Goal: Check status: Check status

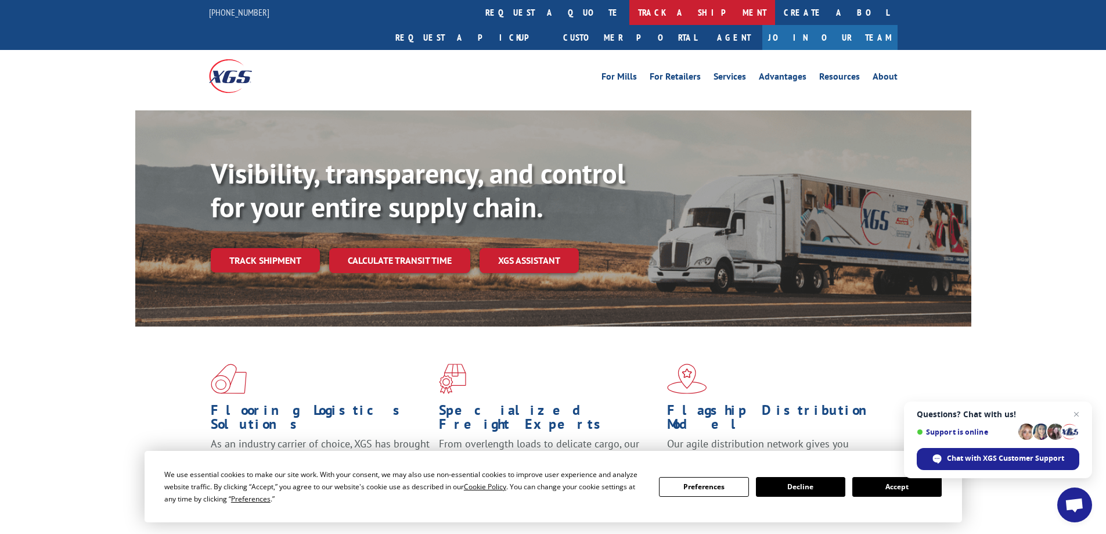
click at [630, 14] on link "track a shipment" at bounding box center [703, 12] width 146 height 25
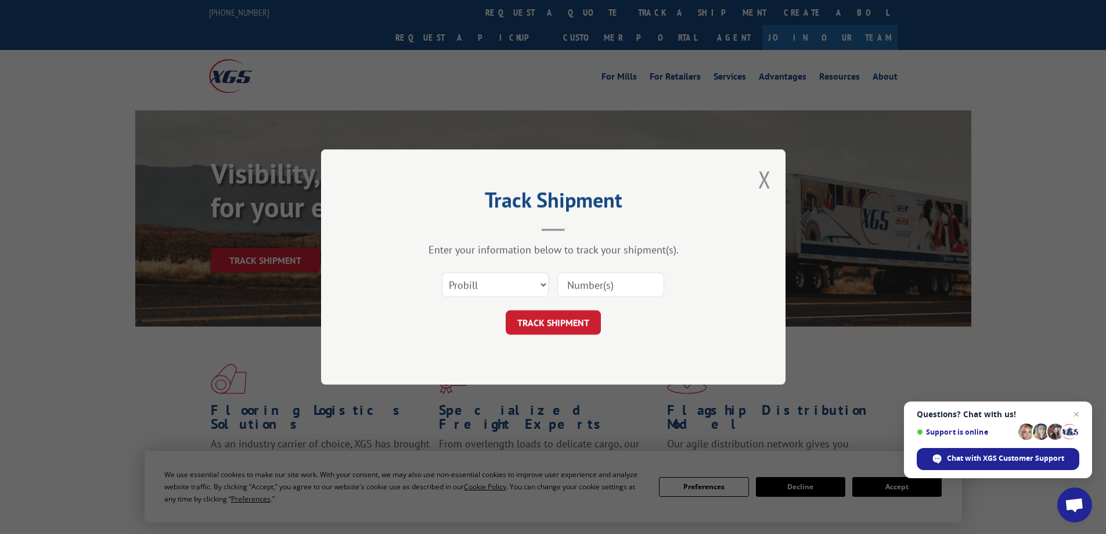
click at [570, 286] on input at bounding box center [611, 284] width 107 height 24
type input "0184376"
click at [558, 319] on button "TRACK SHIPMENT" at bounding box center [553, 322] width 95 height 24
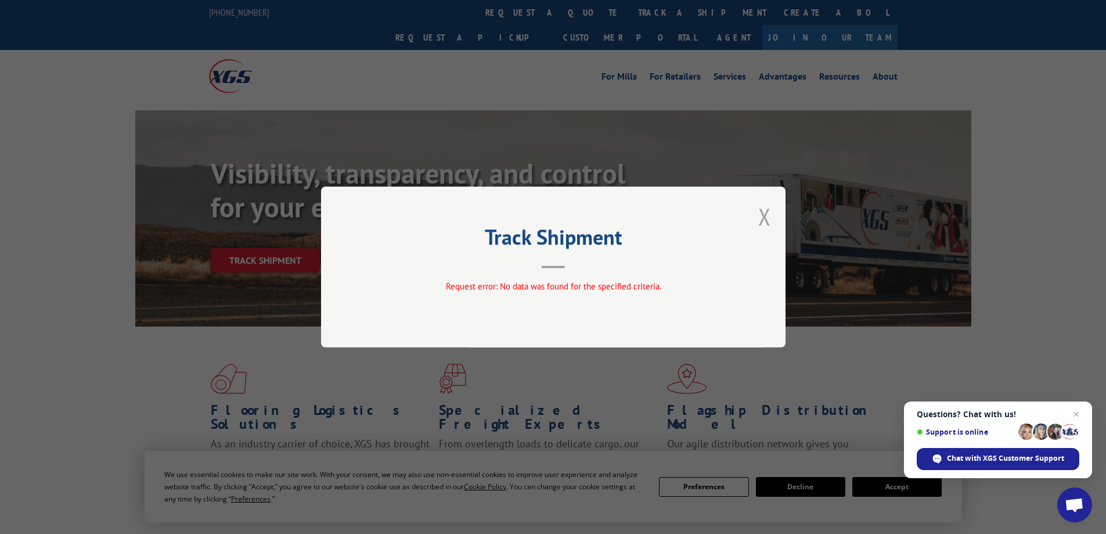
click at [768, 216] on button "Close modal" at bounding box center [765, 216] width 13 height 31
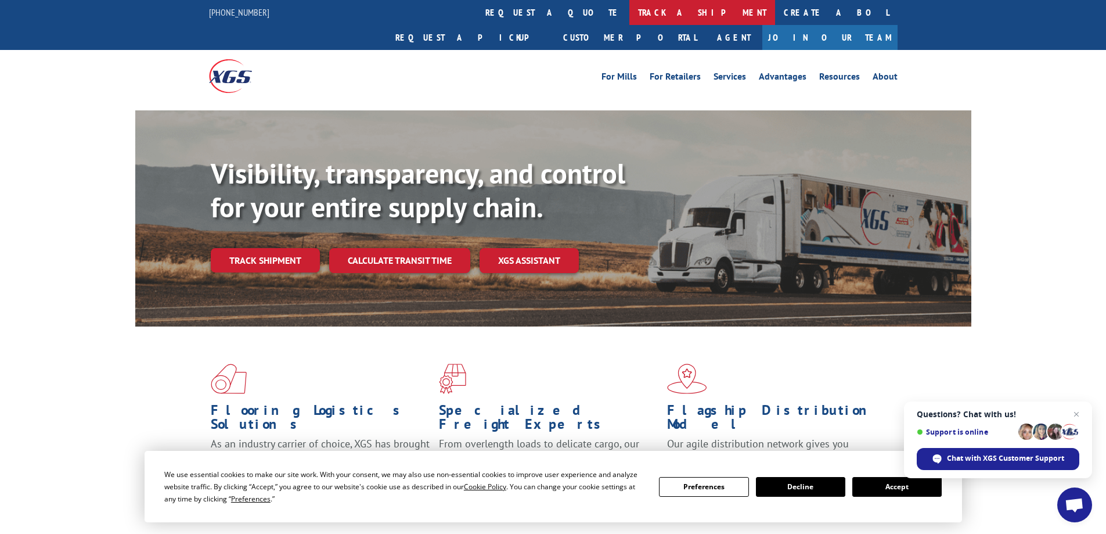
click at [630, 8] on link "track a shipment" at bounding box center [703, 12] width 146 height 25
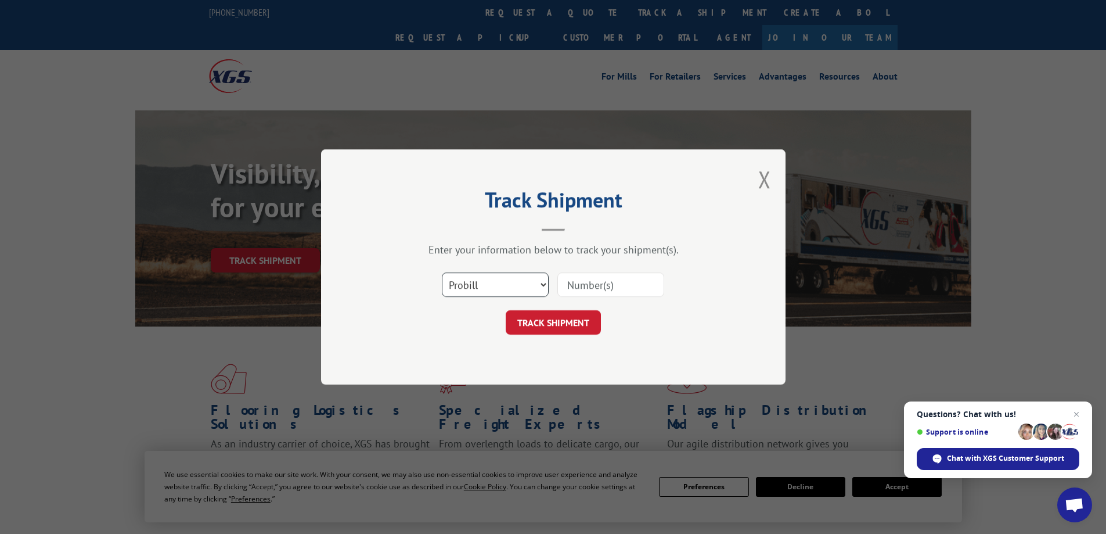
click at [541, 283] on select "Select category... Probill BOL PO" at bounding box center [495, 284] width 107 height 24
select select "bol"
click at [442, 272] on select "Select category... Probill BOL PO" at bounding box center [495, 284] width 107 height 24
click at [563, 284] on input at bounding box center [611, 284] width 107 height 24
type input "0184376"
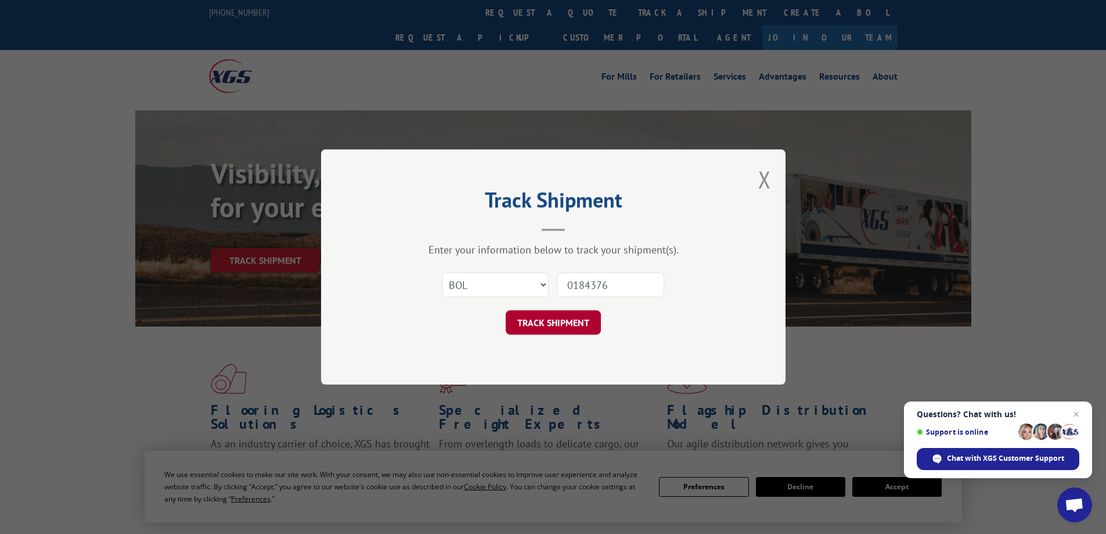
click at [575, 317] on button "TRACK SHIPMENT" at bounding box center [553, 322] width 95 height 24
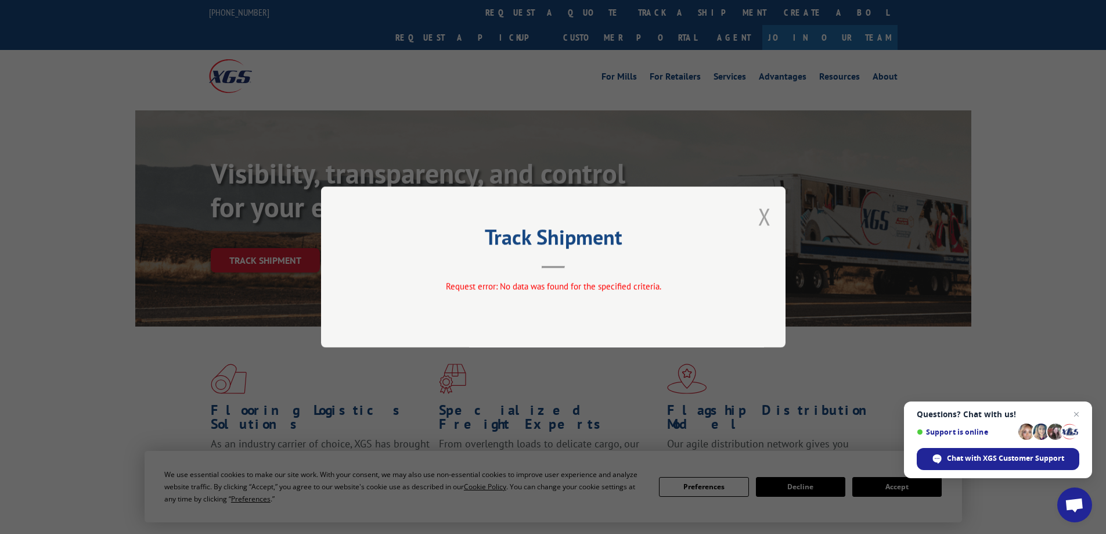
click at [759, 213] on button "Close modal" at bounding box center [765, 216] width 13 height 31
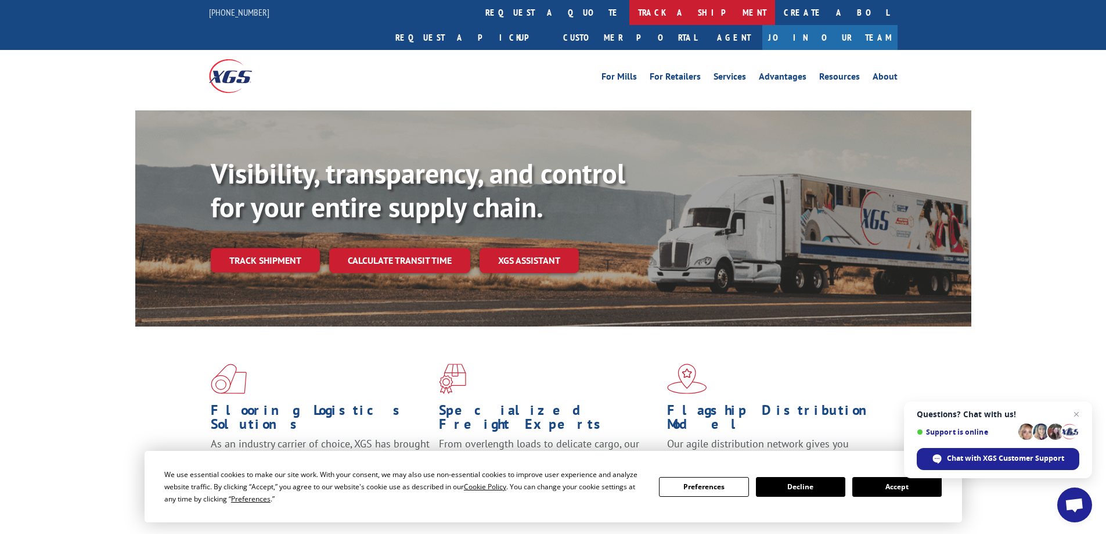
click at [630, 13] on link "track a shipment" at bounding box center [703, 12] width 146 height 25
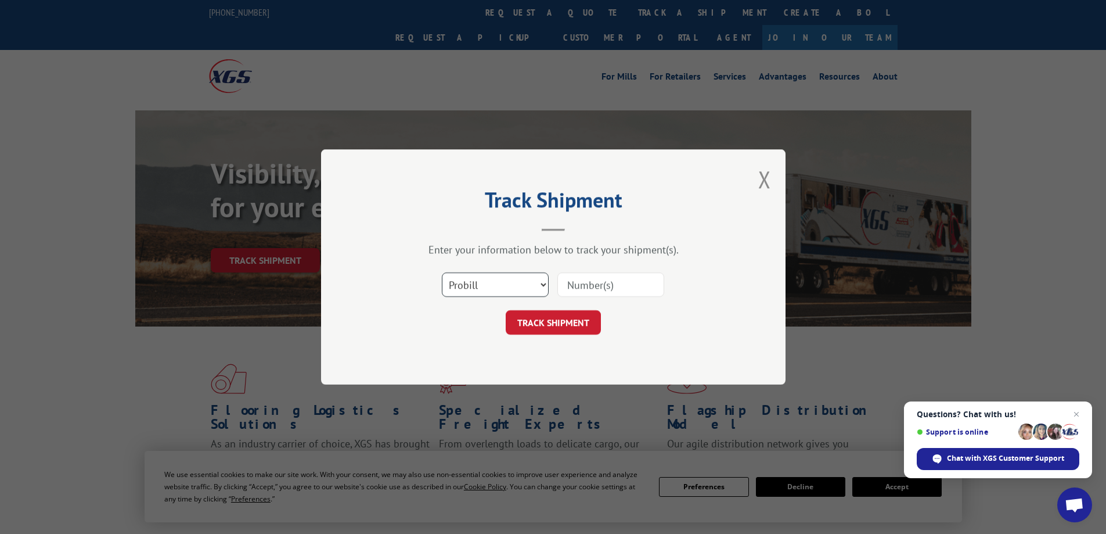
click at [534, 284] on select "Select category... Probill BOL PO" at bounding box center [495, 284] width 107 height 24
select select "po"
click at [442, 272] on select "Select category... Probill BOL PO" at bounding box center [495, 284] width 107 height 24
click at [575, 287] on input at bounding box center [611, 284] width 107 height 24
type input "ew003078"
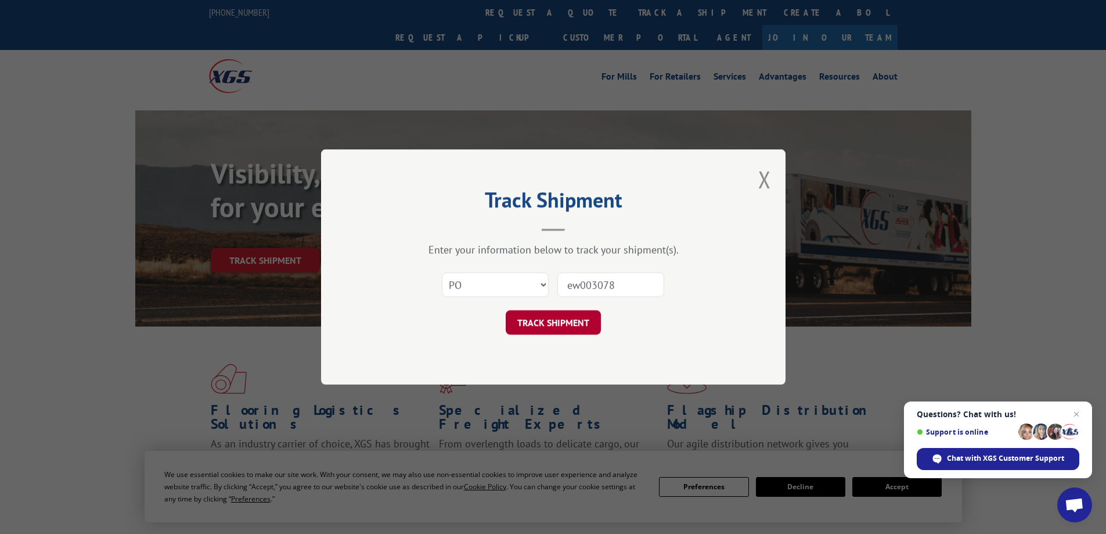
click at [557, 318] on button "TRACK SHIPMENT" at bounding box center [553, 322] width 95 height 24
